Goal: Task Accomplishment & Management: Use online tool/utility

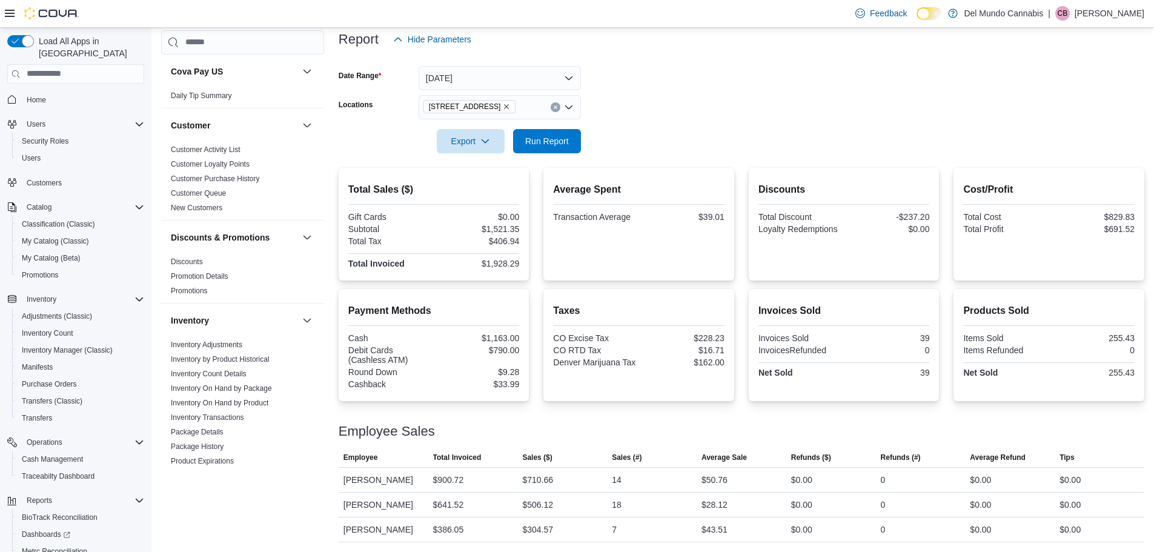
scroll to position [56, 0]
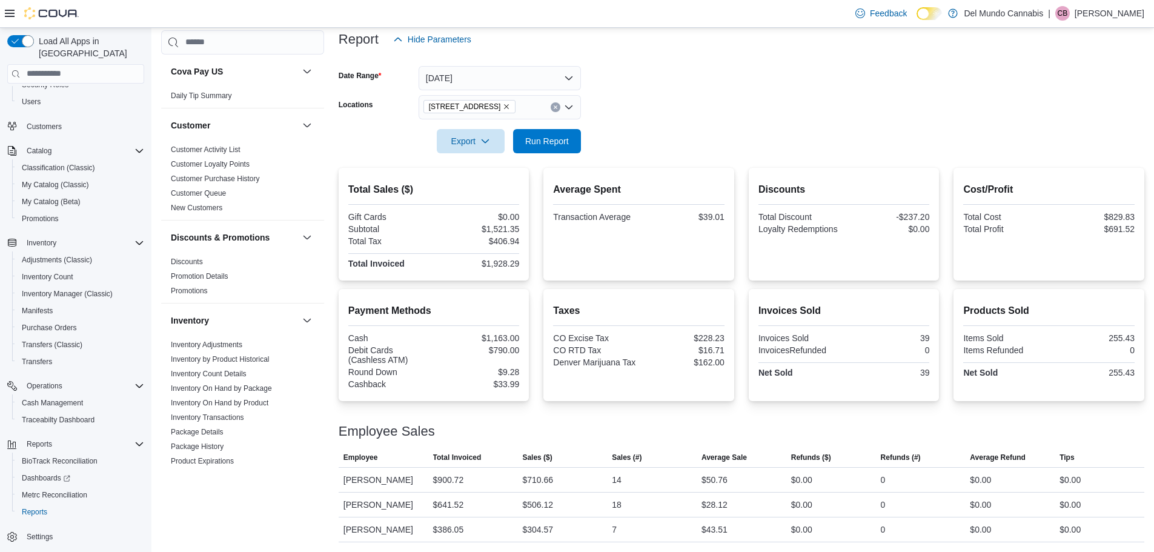
click at [560, 125] on div at bounding box center [741, 124] width 805 height 10
click at [558, 134] on span "Run Report" at bounding box center [546, 140] width 53 height 24
click at [503, 108] on icon "Remove 2394 S Broadway from selection in this group" at bounding box center [506, 106] width 7 height 7
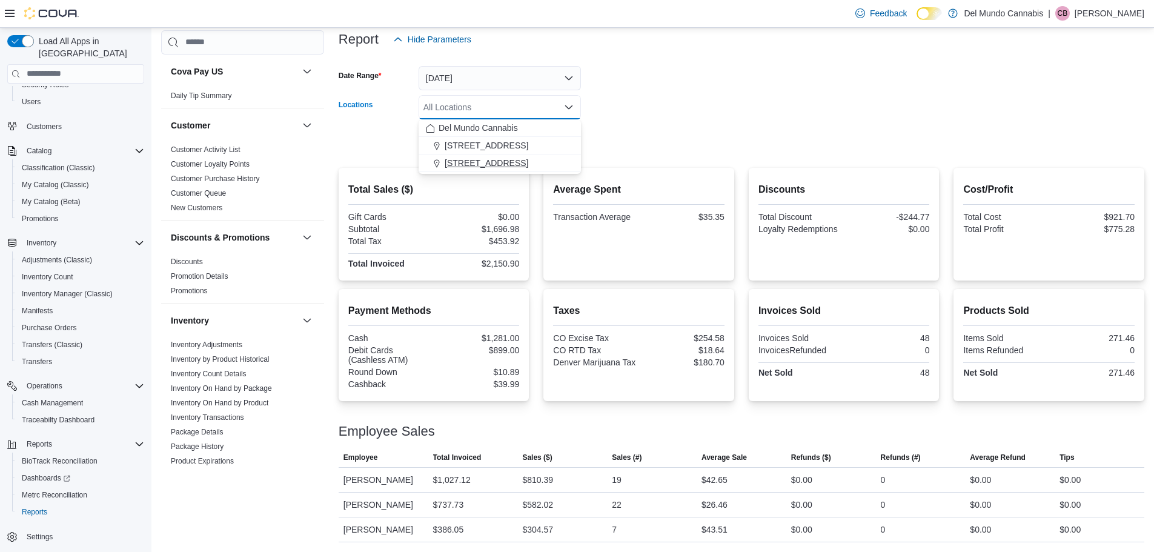
click at [499, 164] on span "[STREET_ADDRESS]" at bounding box center [487, 163] width 84 height 12
click at [613, 136] on form "Date Range [DATE] Locations [STREET_ADDRESS] Selected. [STREET_ADDRESS] Press B…" at bounding box center [741, 102] width 805 height 102
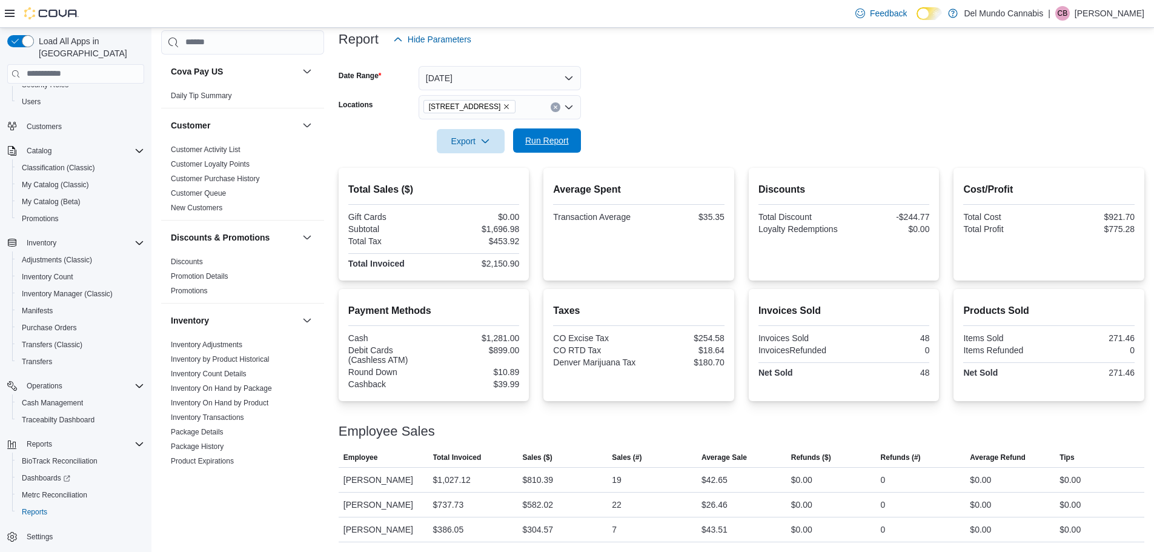
click at [546, 141] on span "Run Report" at bounding box center [547, 140] width 44 height 12
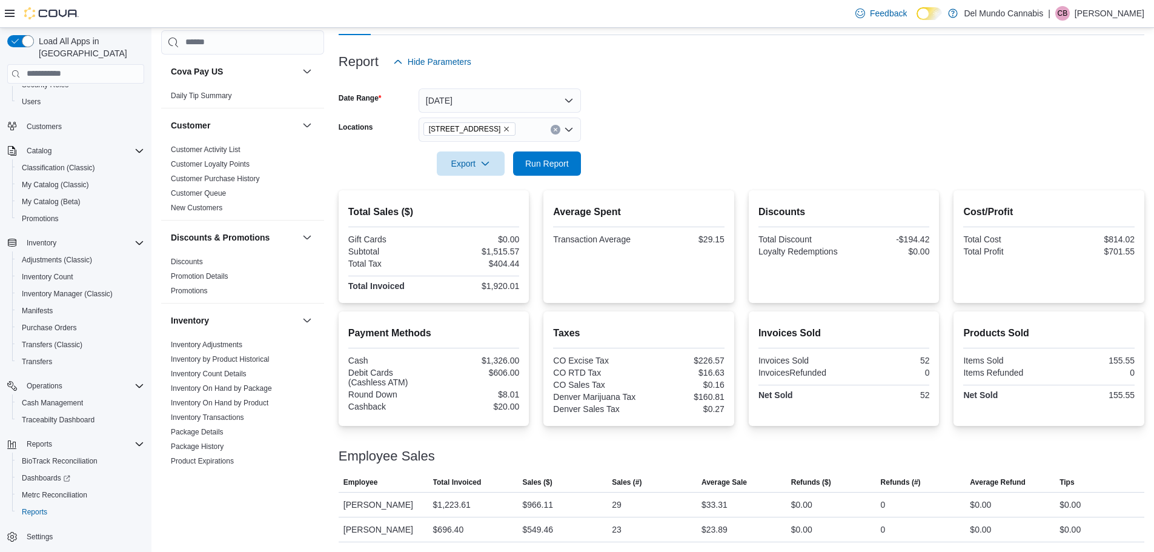
scroll to position [127, 0]
click at [503, 127] on icon "Remove 6302 E Colfax Ave from selection in this group" at bounding box center [506, 128] width 7 height 7
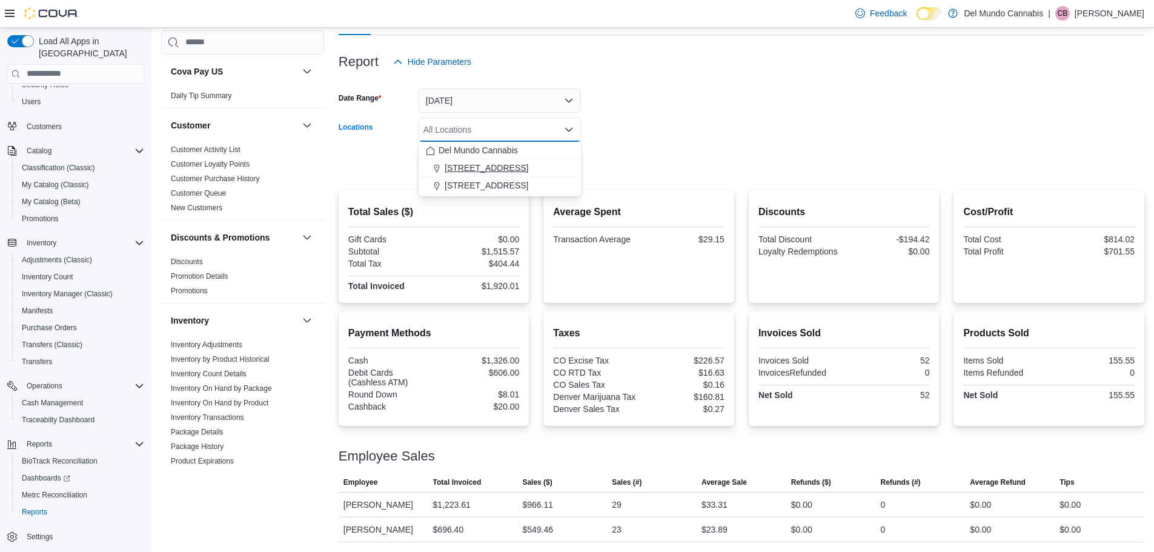
click at [489, 168] on span "[STREET_ADDRESS]" at bounding box center [487, 168] width 84 height 12
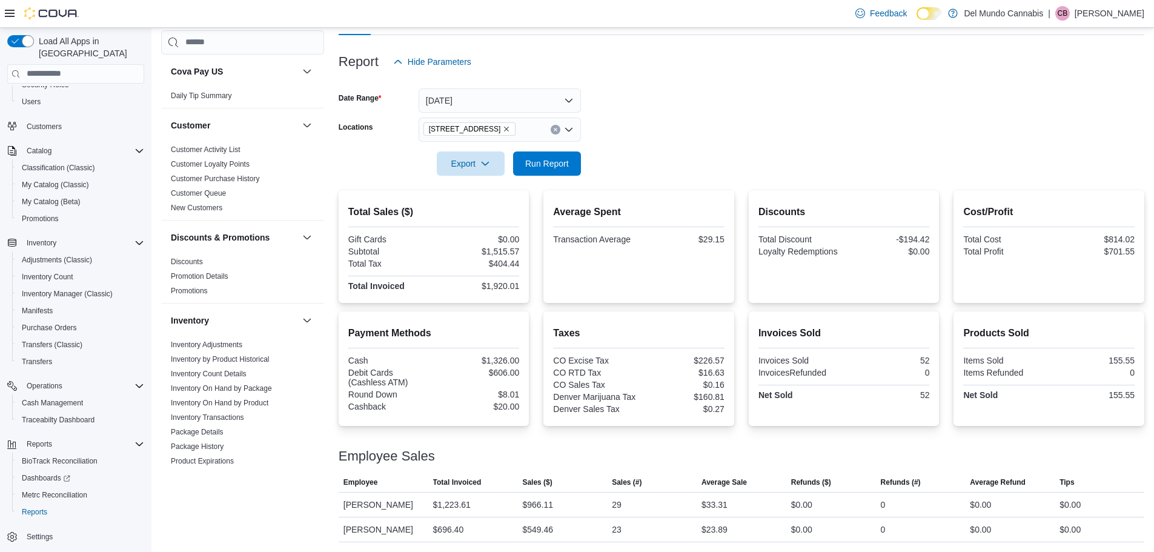
click at [642, 156] on form "Date Range [DATE] Locations [STREET_ADDRESS] Export Run Report" at bounding box center [741, 125] width 805 height 102
click at [560, 167] on span "Run Report" at bounding box center [547, 163] width 44 height 12
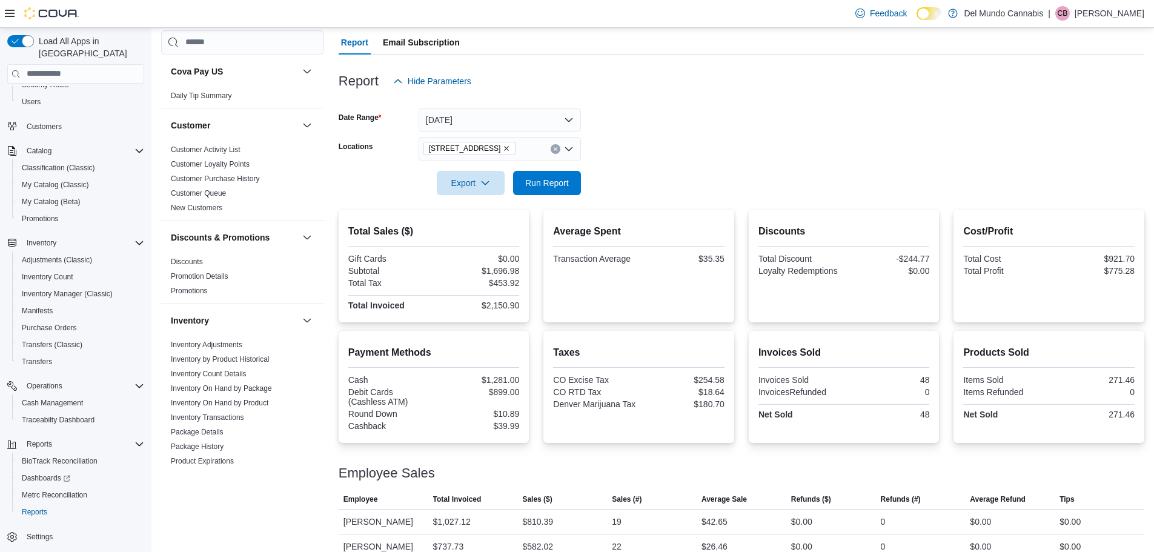
scroll to position [150, 0]
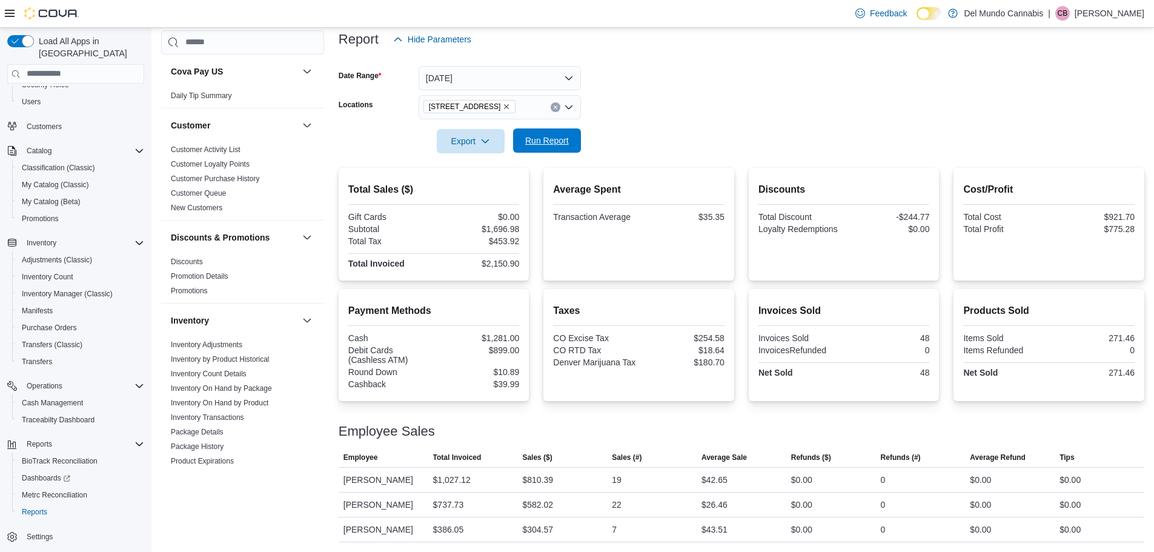
click at [554, 136] on span "Run Report" at bounding box center [547, 140] width 44 height 12
click at [553, 136] on span "Run Report" at bounding box center [547, 140] width 44 height 12
click at [538, 135] on span "Run Report" at bounding box center [547, 140] width 44 height 12
click at [554, 150] on span "Run Report" at bounding box center [546, 140] width 53 height 24
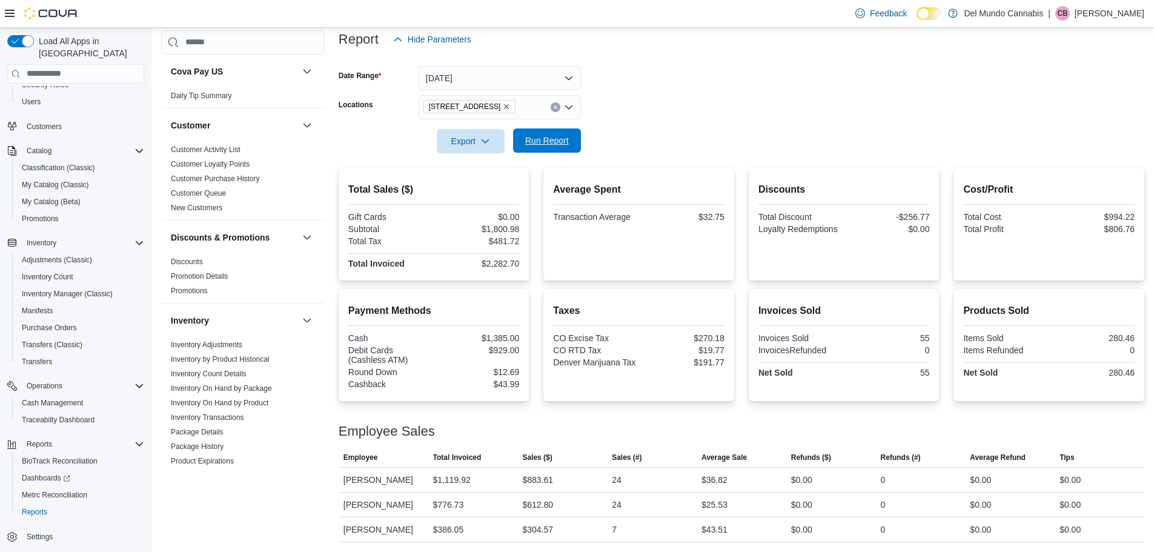
click at [554, 150] on span "Run Report" at bounding box center [546, 140] width 53 height 24
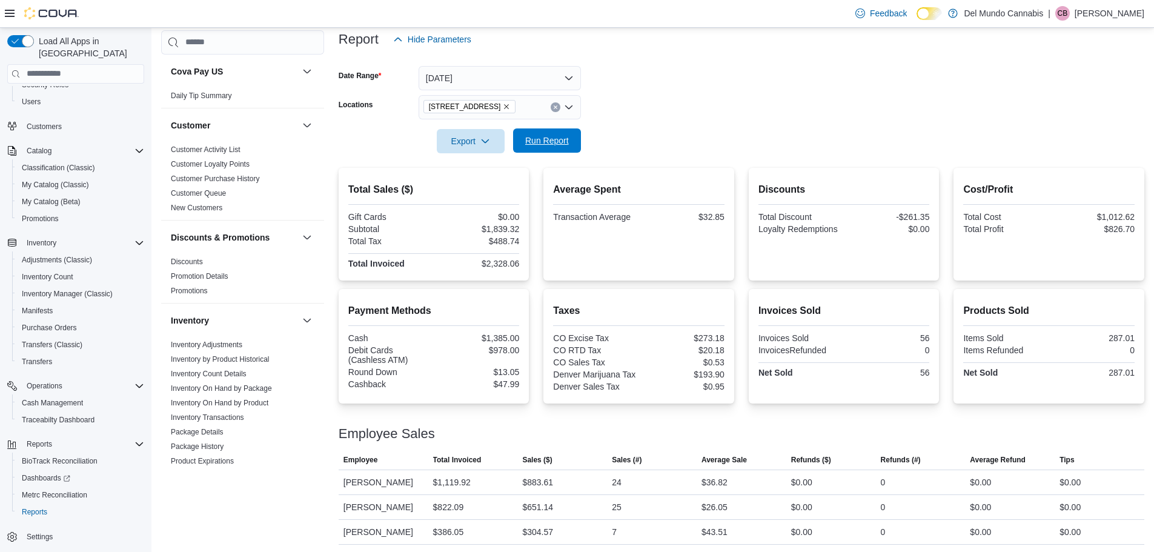
click at [548, 150] on span "Run Report" at bounding box center [546, 140] width 53 height 24
click at [560, 145] on span "Run Report" at bounding box center [547, 140] width 44 height 12
click at [563, 144] on span "Run Report" at bounding box center [547, 140] width 44 height 12
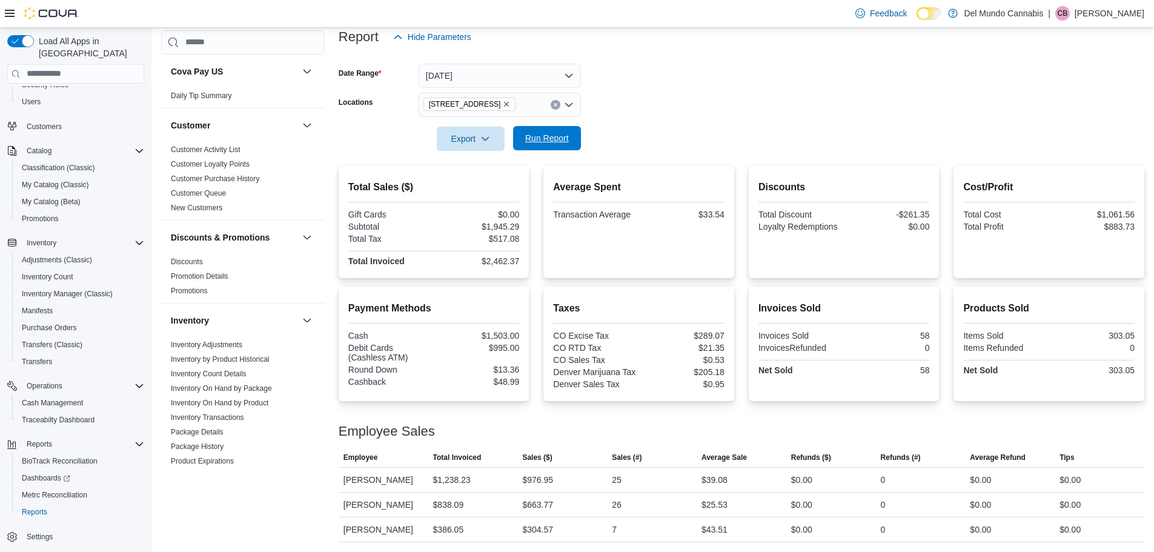
click at [549, 137] on span "Run Report" at bounding box center [547, 138] width 44 height 12
click at [535, 139] on span "Run Report" at bounding box center [547, 138] width 44 height 12
click at [544, 142] on span "Run Report" at bounding box center [547, 138] width 44 height 12
click at [558, 136] on span "Run Report" at bounding box center [547, 138] width 44 height 12
